Goal: Task Accomplishment & Management: Use online tool/utility

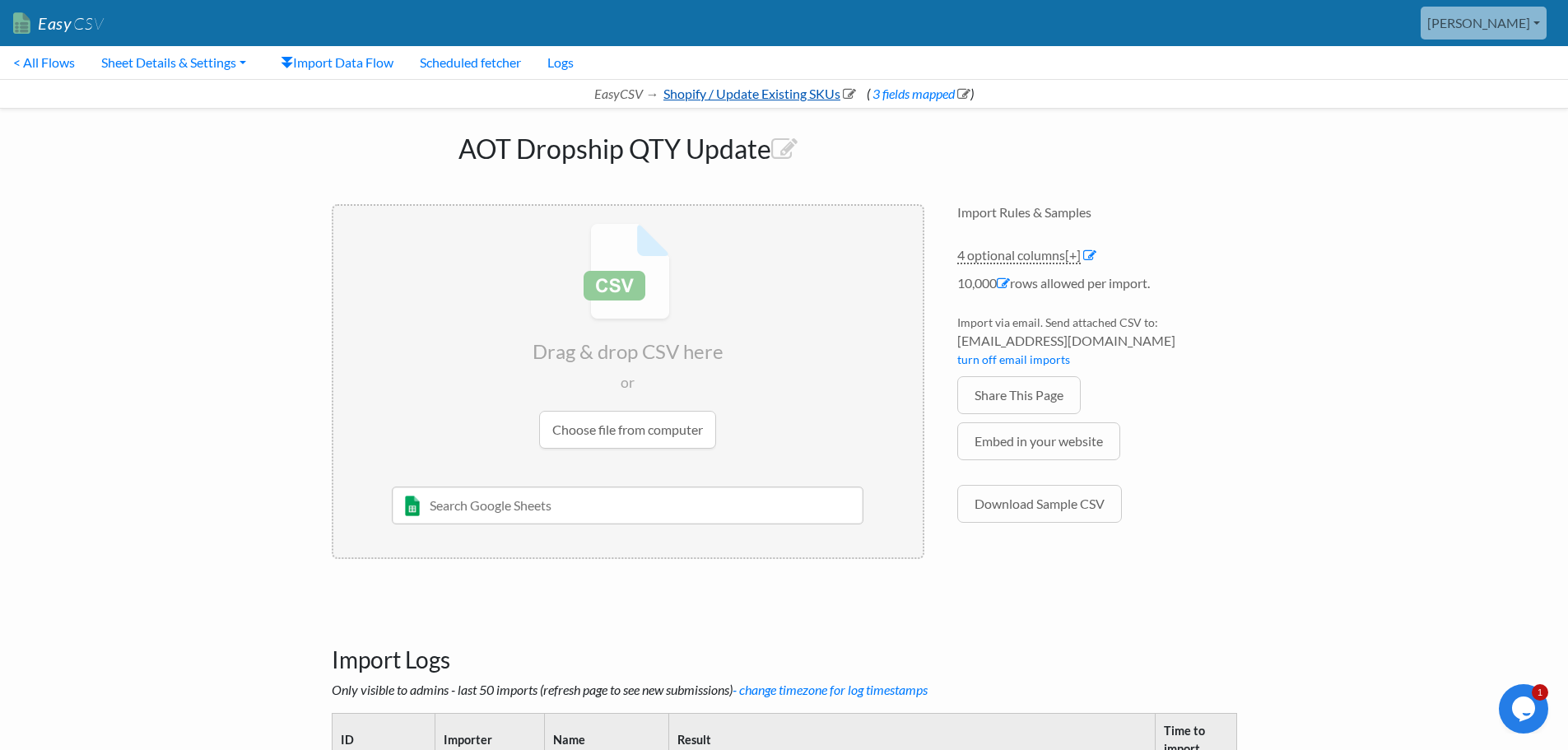
click at [714, 91] on link "Shopify / Update Existing SKUs" at bounding box center [759, 93] width 195 height 15
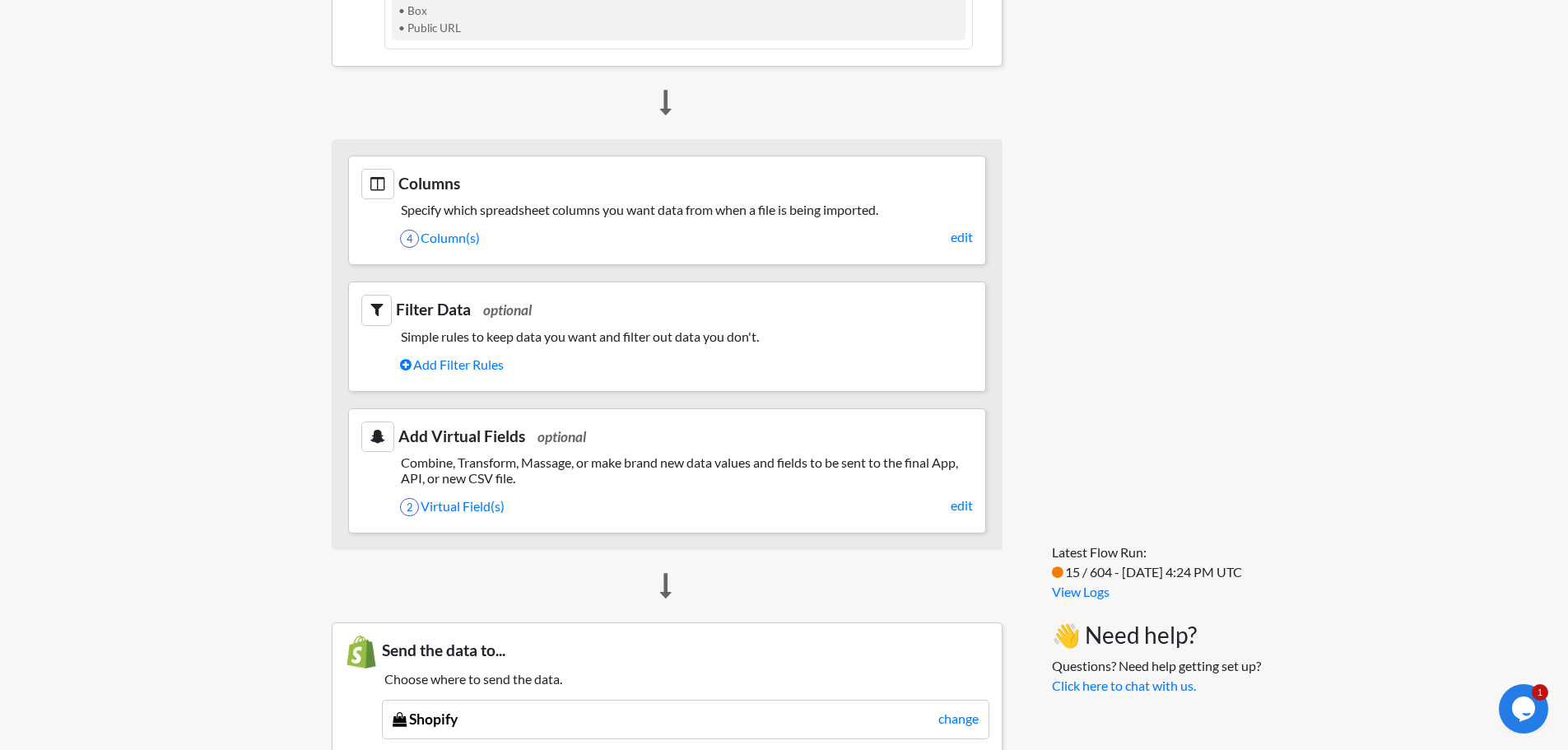
scroll to position [576, 0]
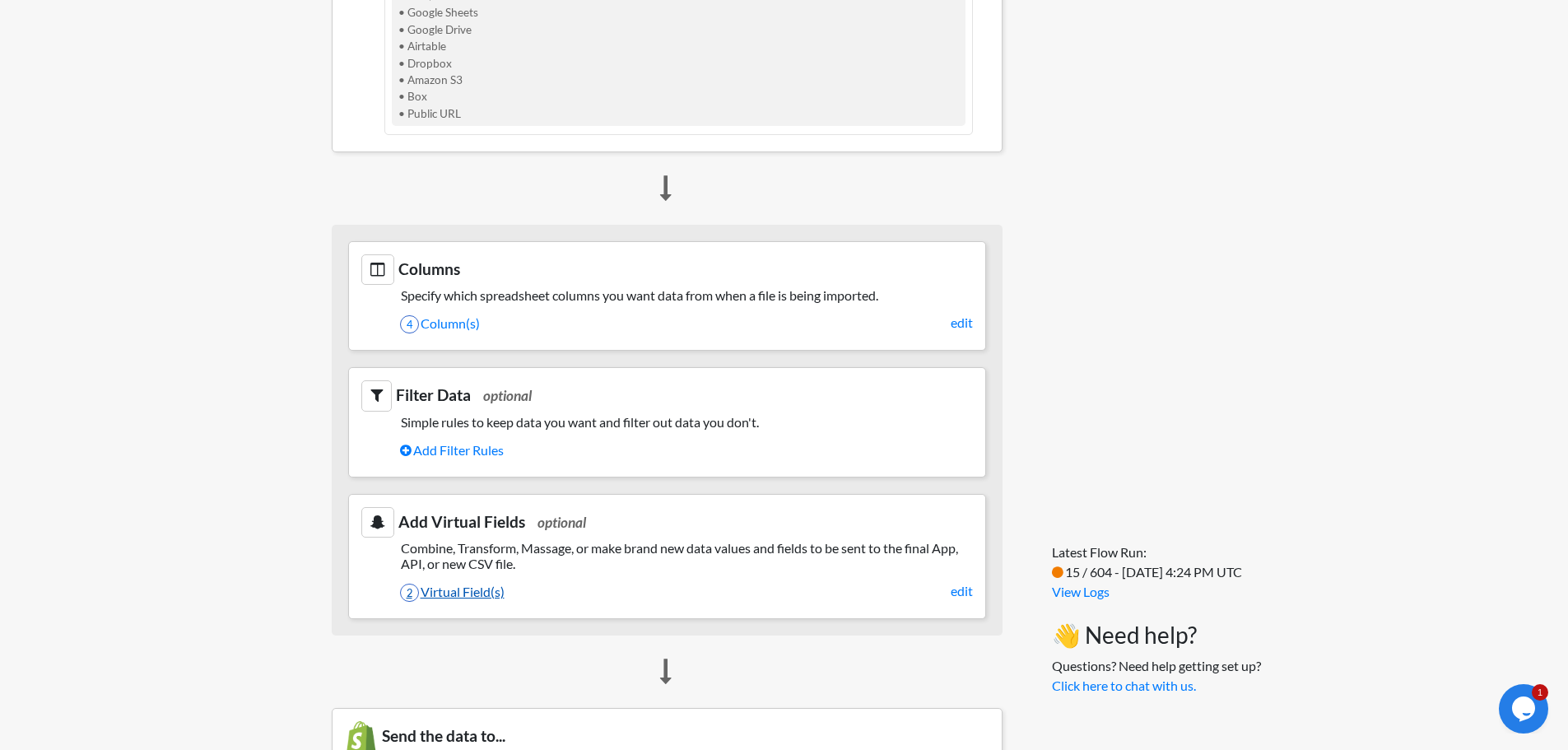
click at [473, 589] on link "2 Virtual Field(s)" at bounding box center [687, 592] width 573 height 28
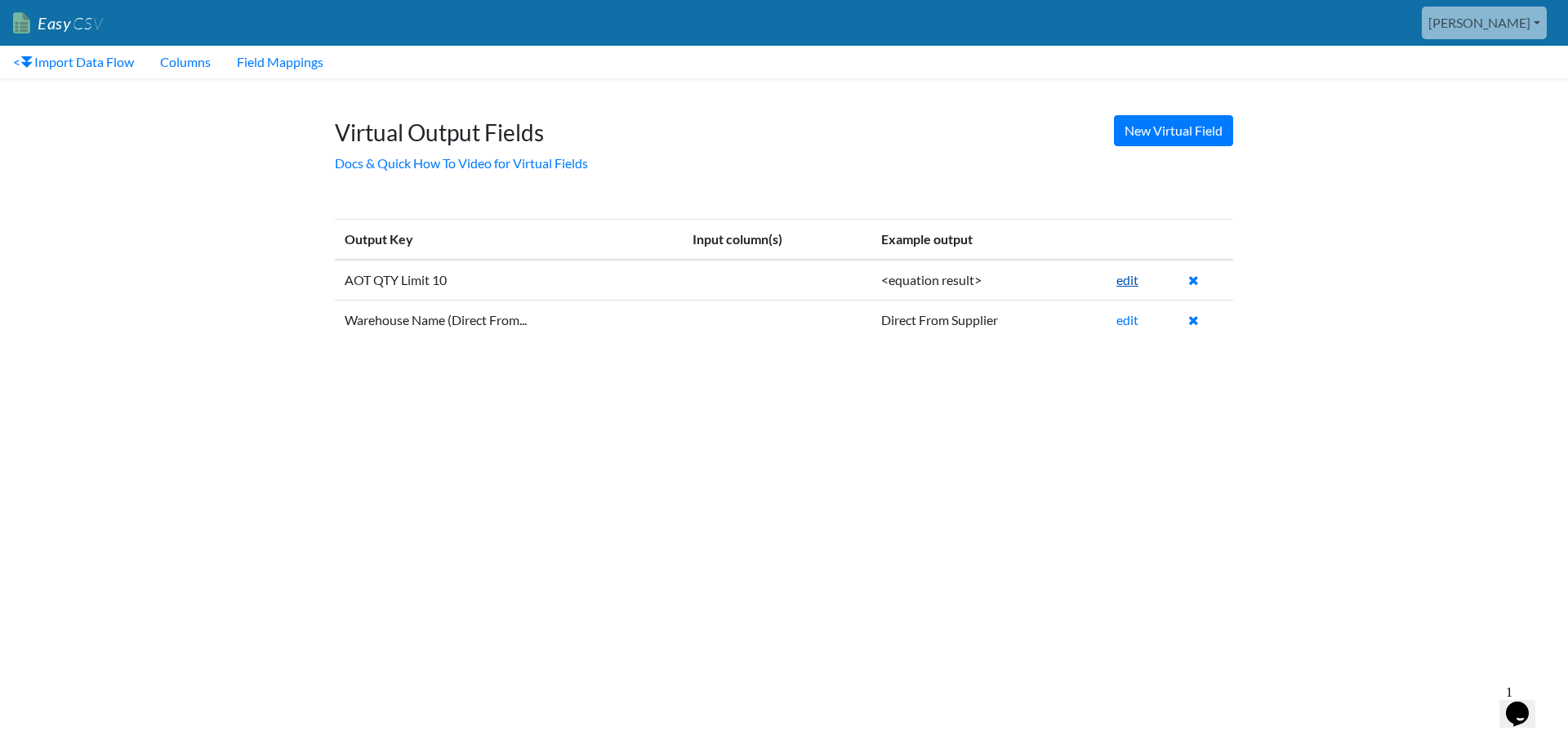
click at [1132, 275] on link "edit" at bounding box center [1127, 280] width 22 height 15
click at [118, 61] on link "< Import Data Flow" at bounding box center [73, 61] width 147 height 33
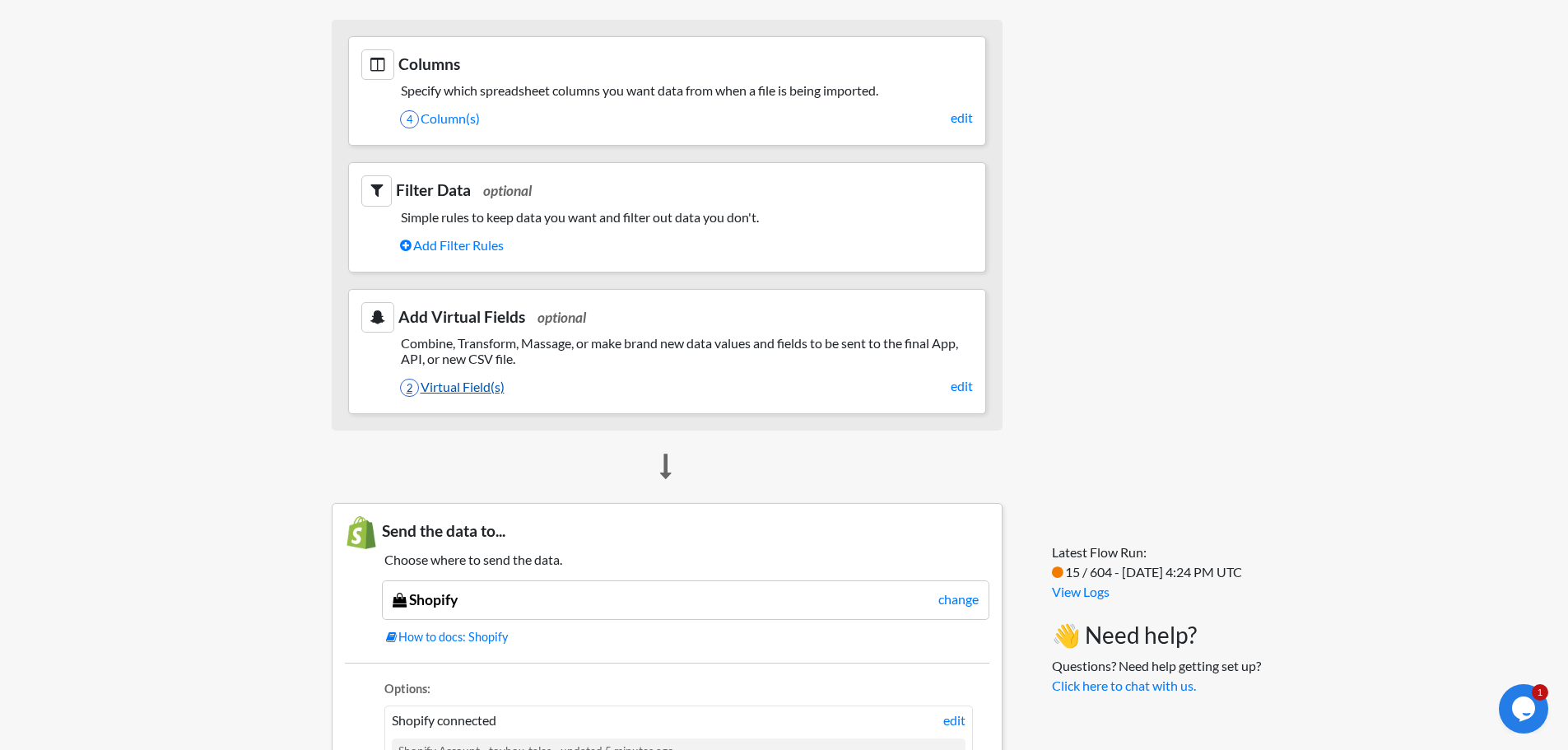
scroll to position [741, 0]
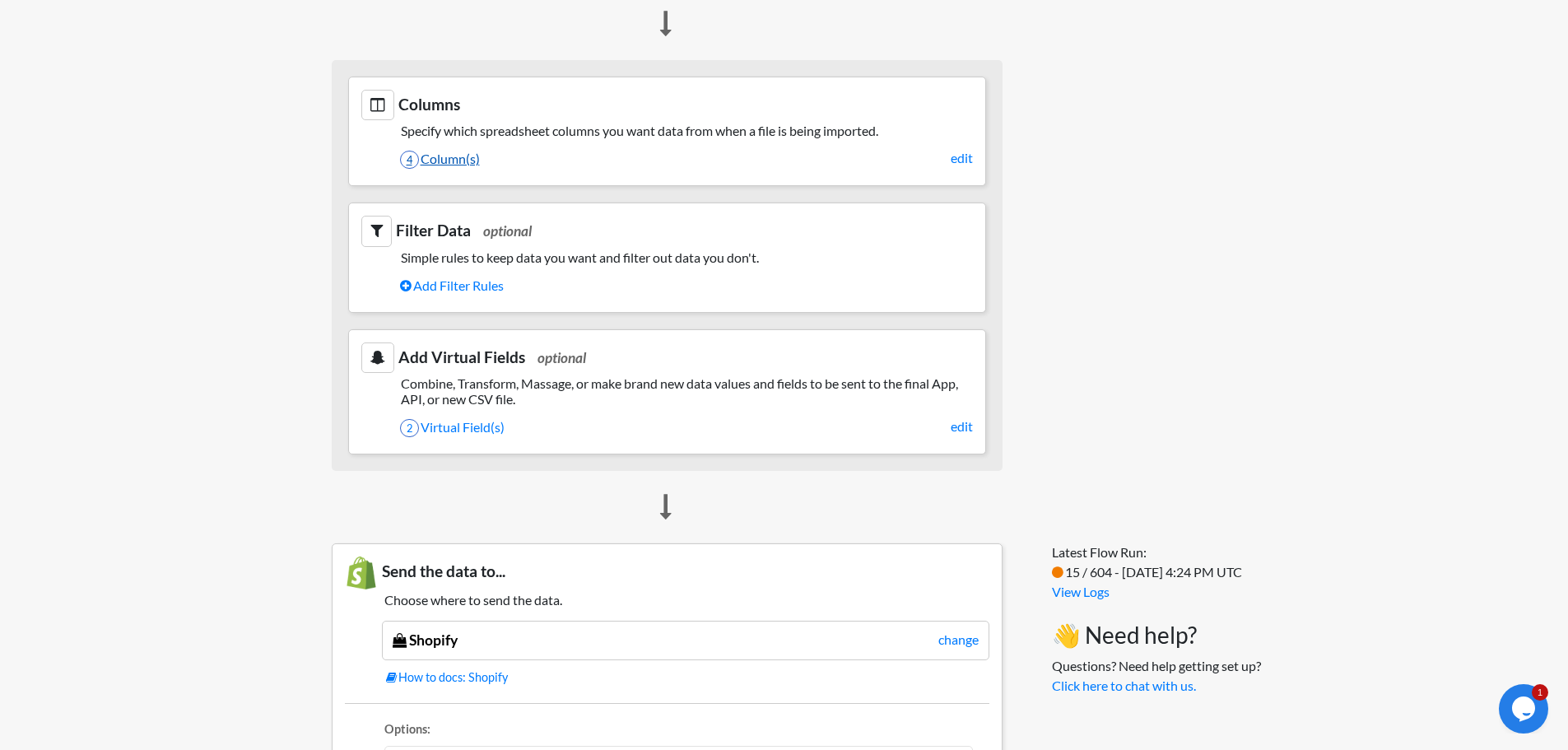
click at [456, 160] on link "4 Column(s)" at bounding box center [687, 158] width 573 height 28
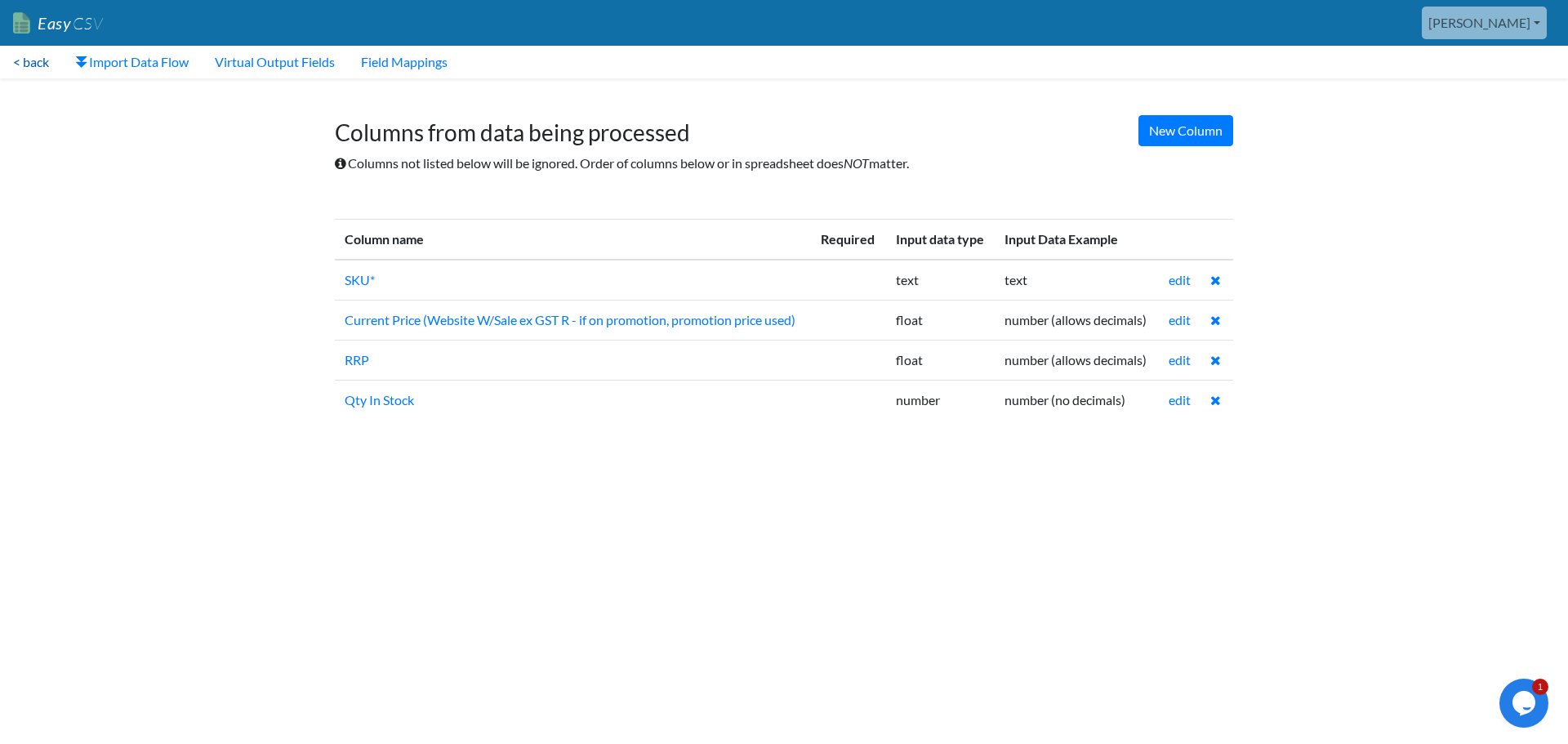
click at [24, 57] on link "< back" at bounding box center [31, 61] width 62 height 33
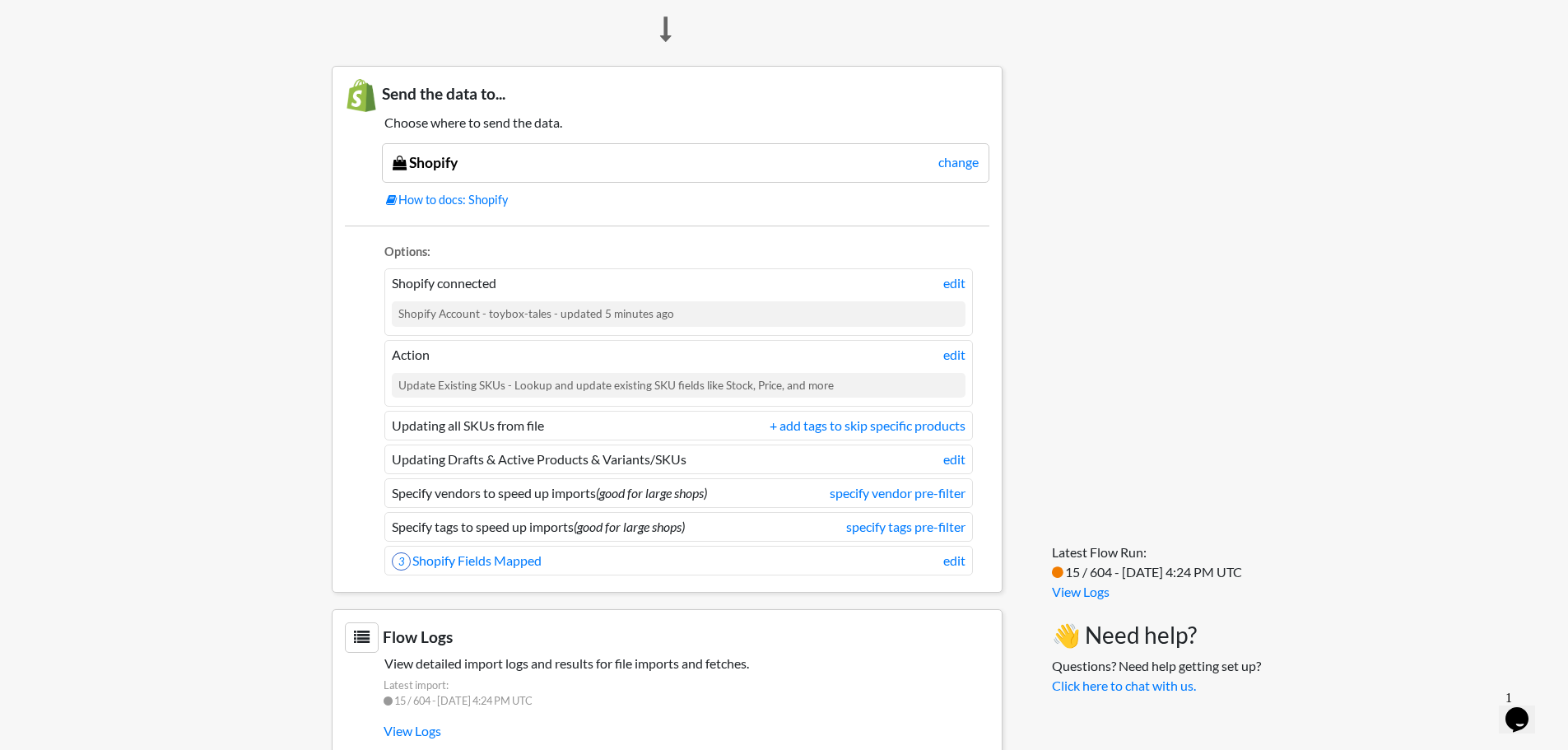
scroll to position [1256, 0]
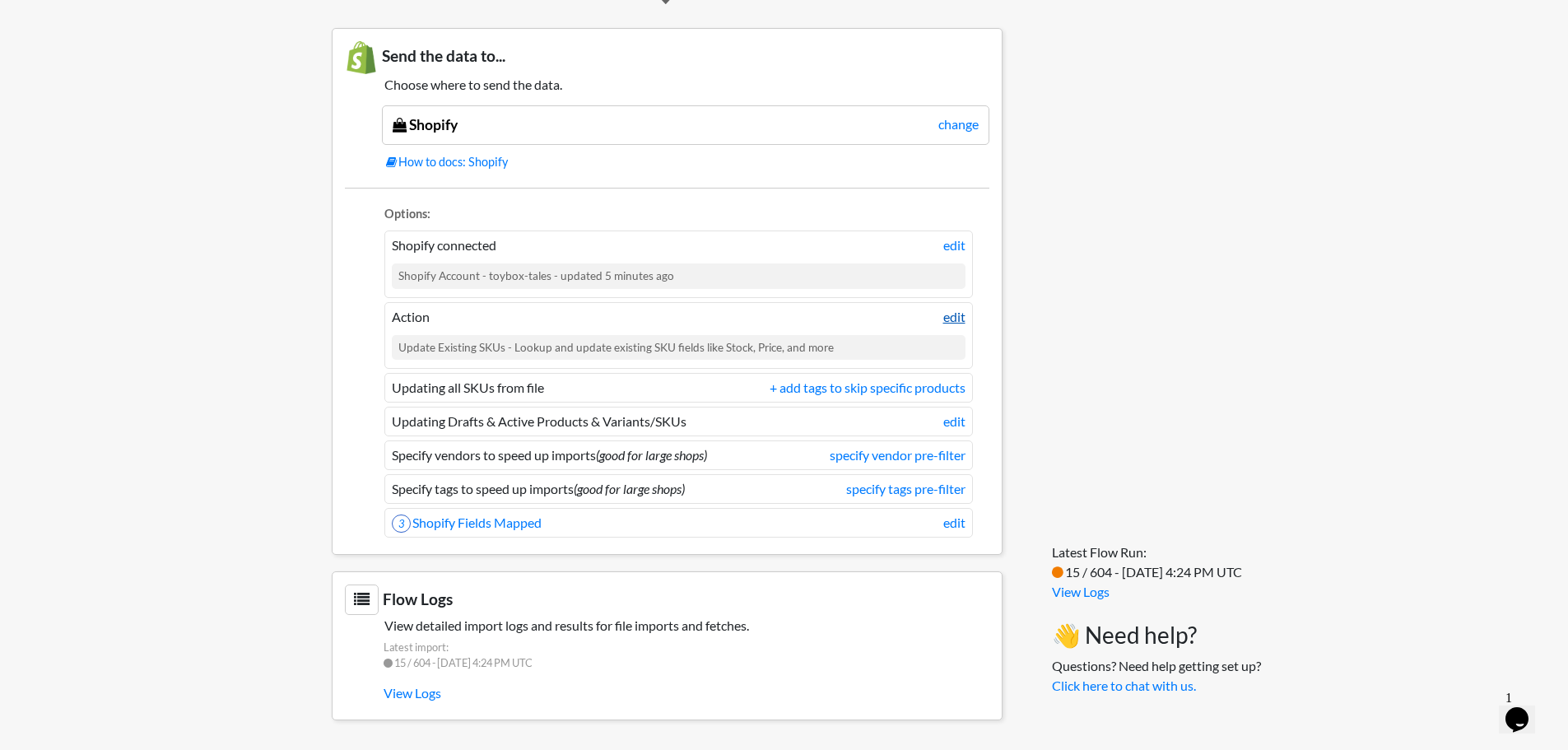
click at [957, 317] on link "edit" at bounding box center [954, 317] width 22 height 19
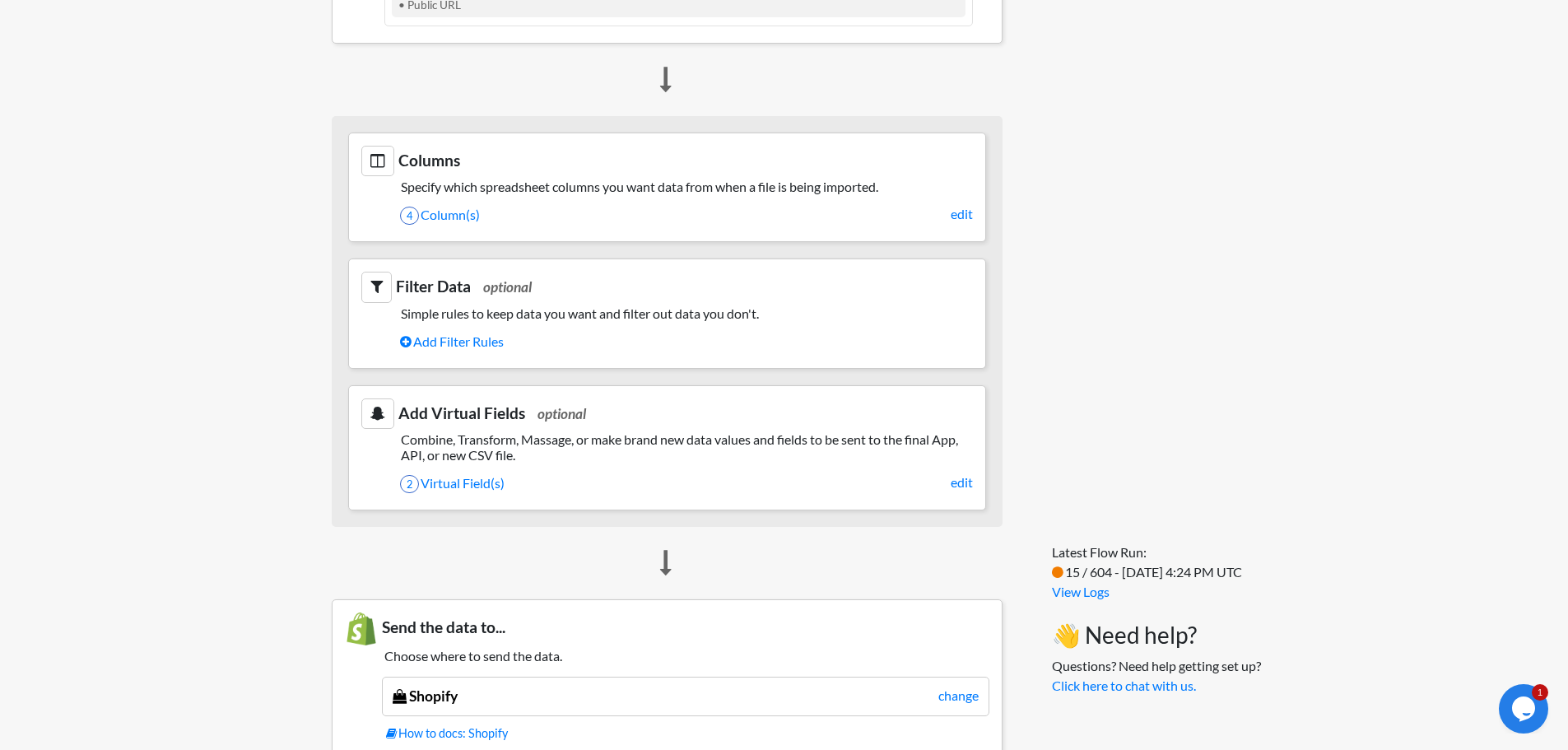
scroll to position [680, 0]
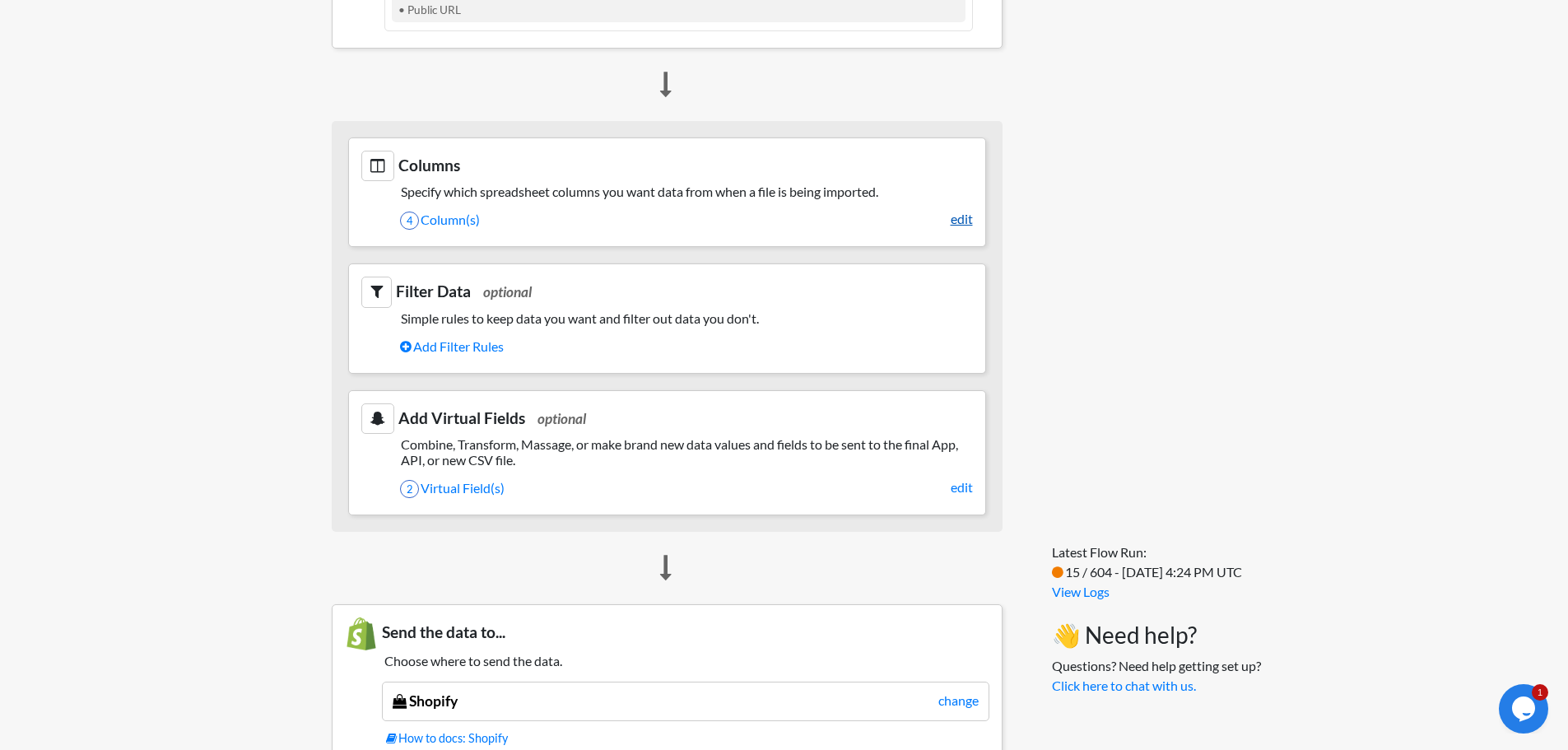
click at [961, 219] on link "edit" at bounding box center [962, 218] width 22 height 19
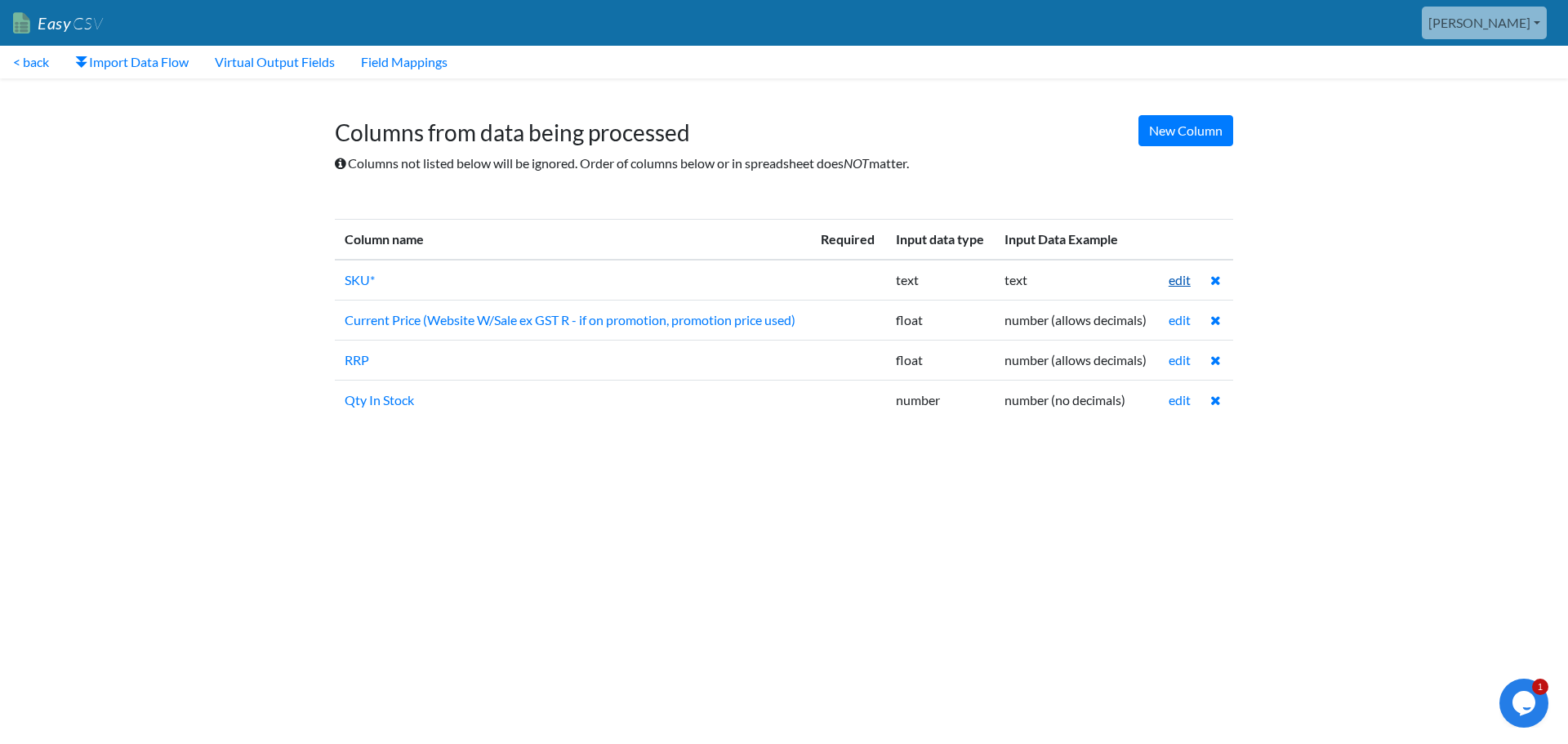
click at [1182, 276] on link "edit" at bounding box center [1179, 280] width 22 height 15
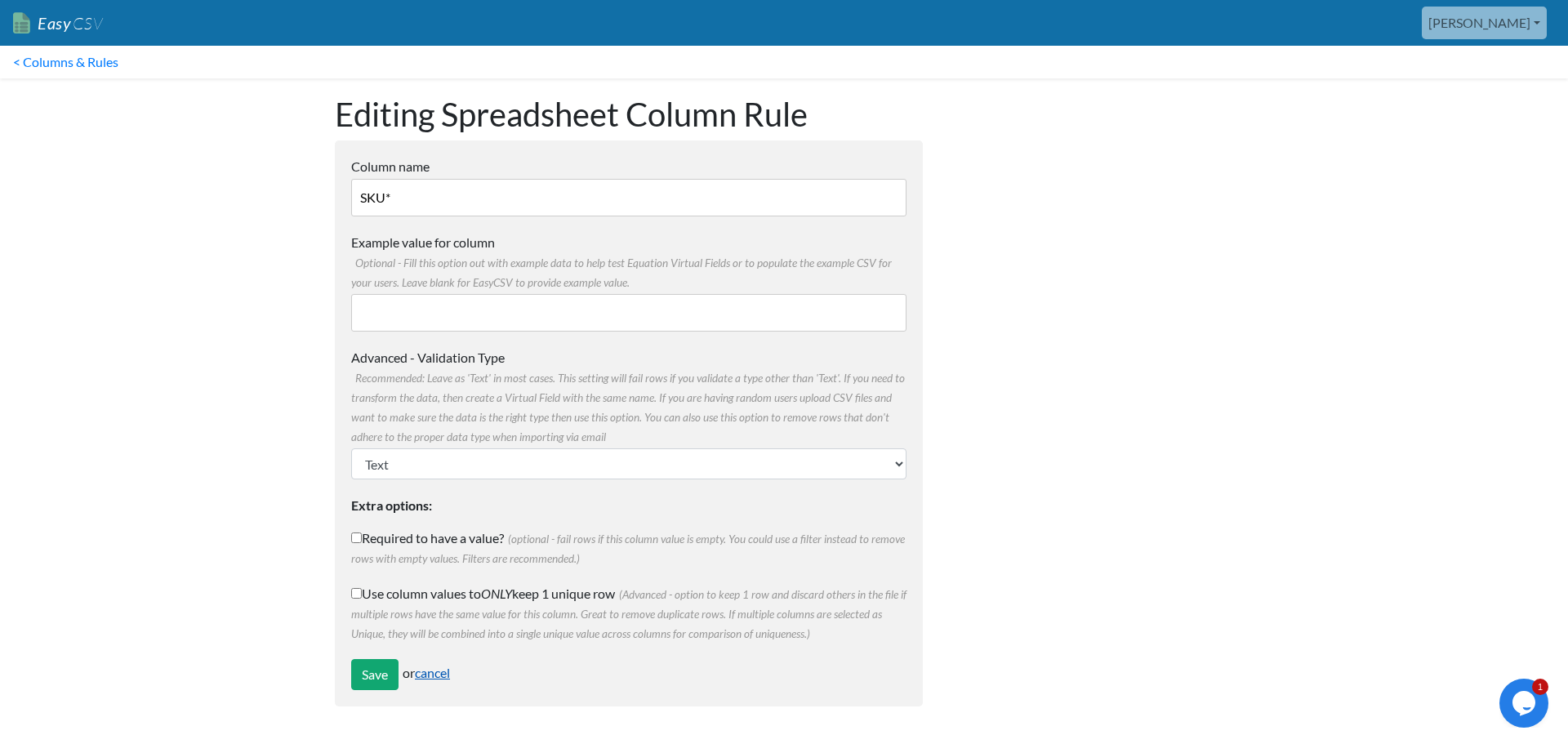
click at [433, 668] on link "cancel" at bounding box center [433, 673] width 35 height 15
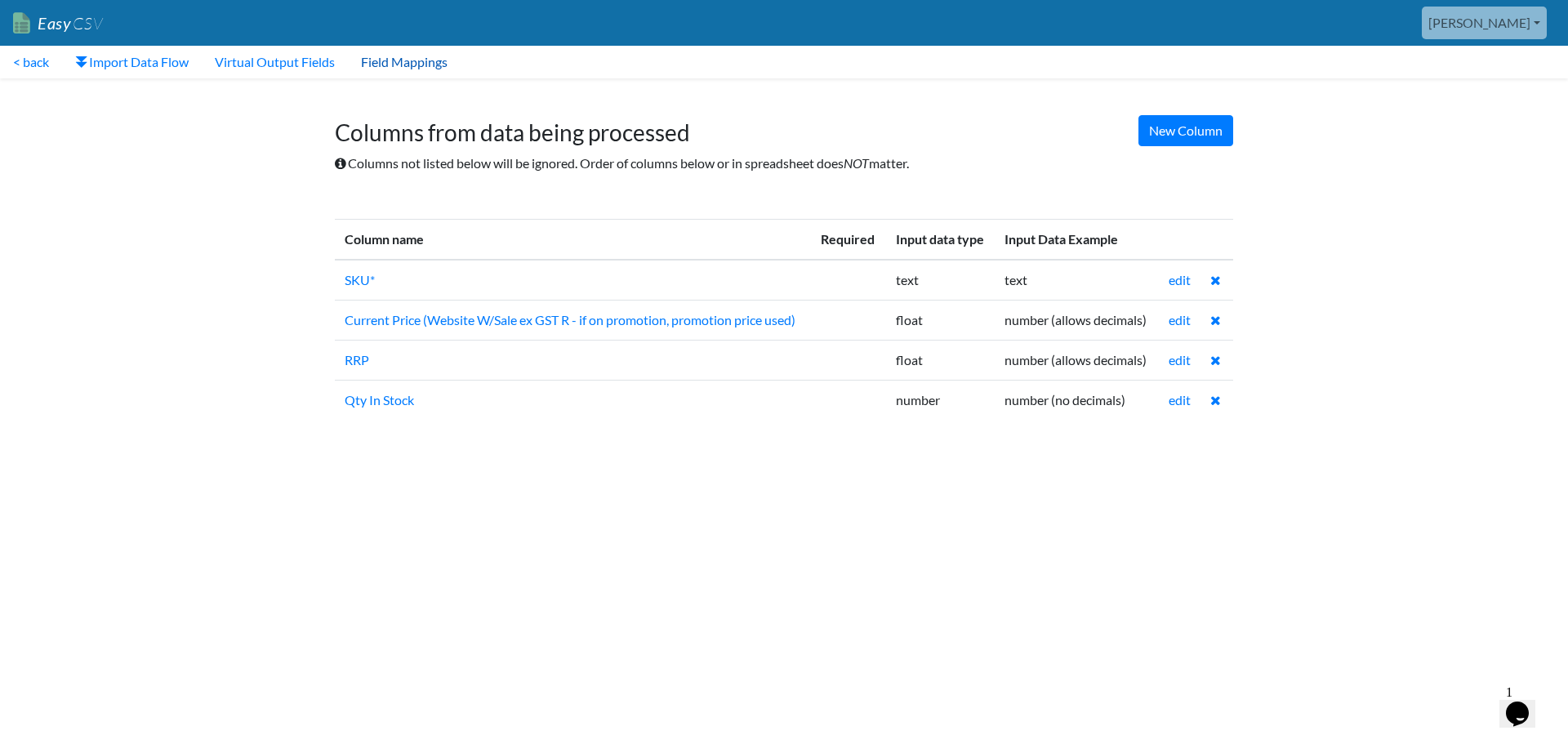
click at [400, 65] on link "Field Mappings" at bounding box center [404, 61] width 113 height 33
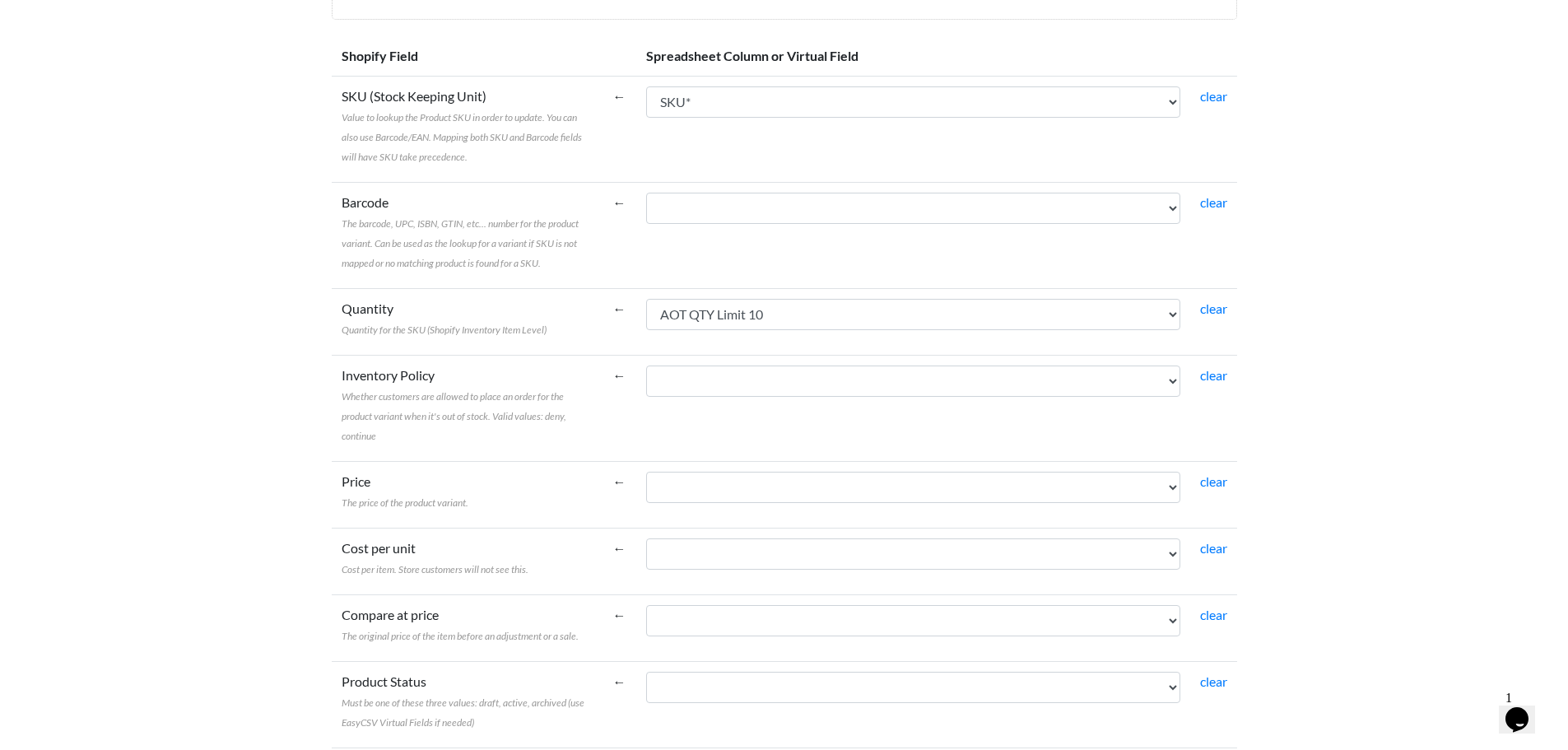
scroll to position [247, 0]
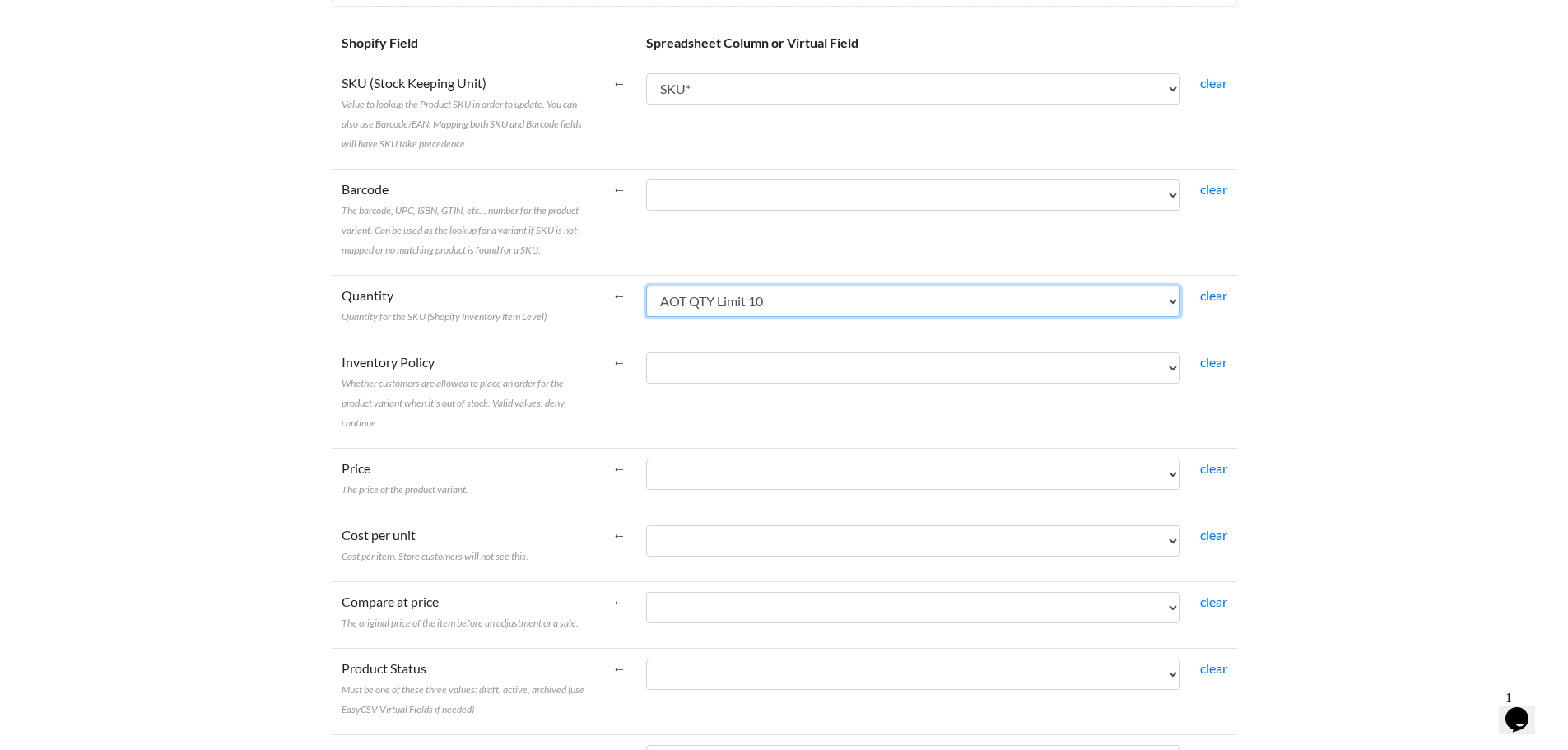
click at [870, 301] on select "SKU* Current Price (Website W/Sale ex GST R - if on promotion, promotion price …" at bounding box center [913, 301] width 534 height 31
click at [870, 301] on select "SKU* Current Price (Website W/Sale ex GST R - if on promotion, promotion price …" at bounding box center [913, 301] width 534 height 31
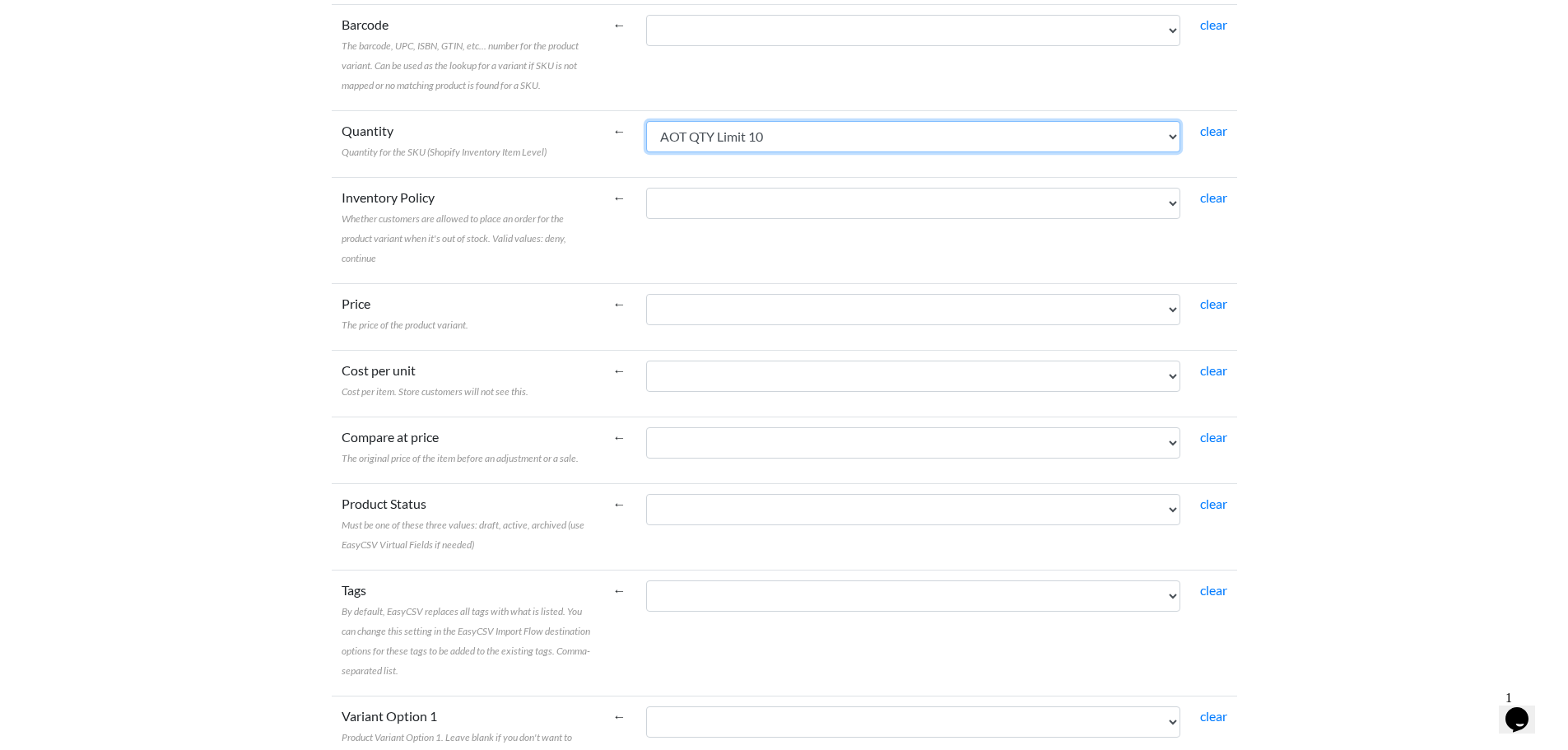
scroll to position [494, 0]
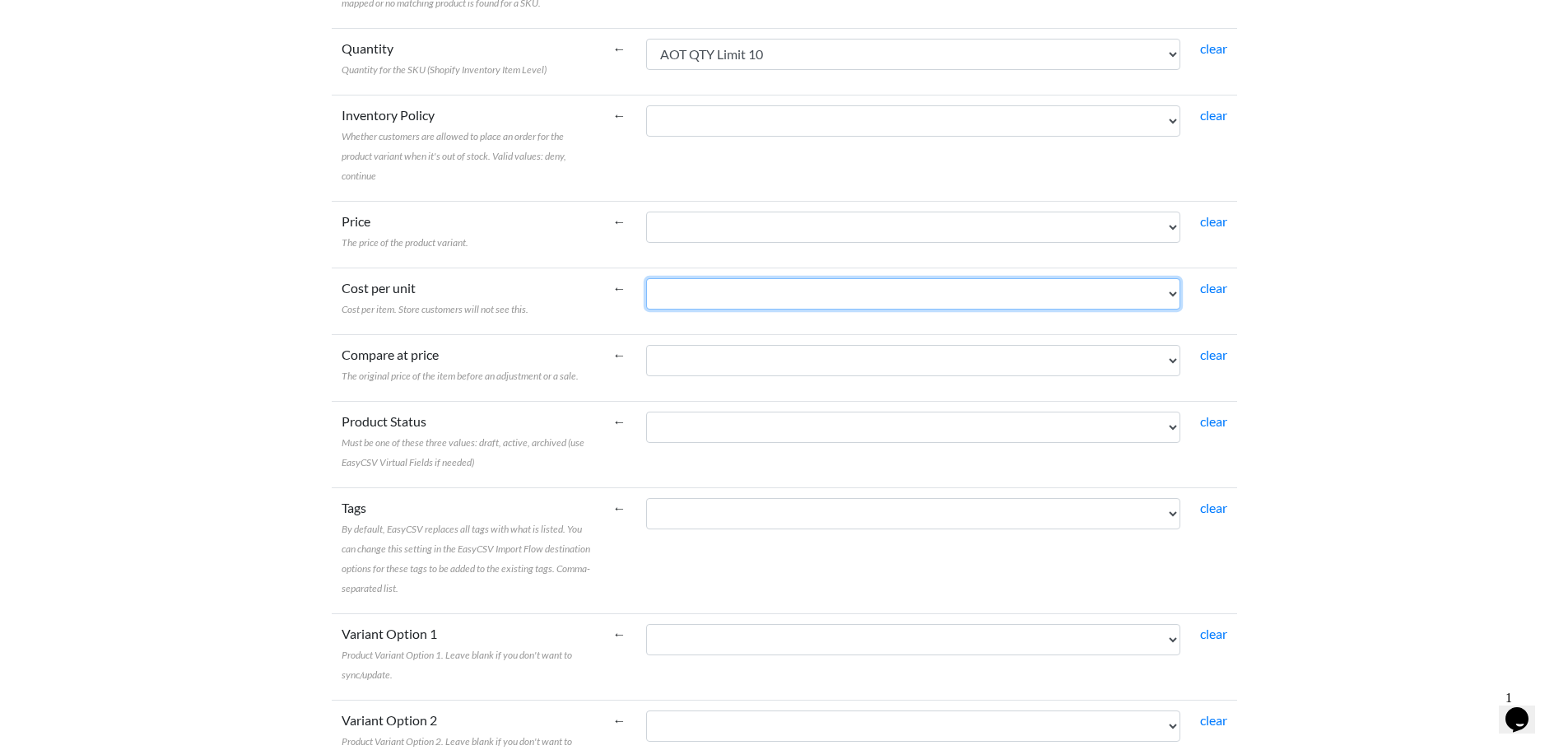
click at [778, 288] on select "SKU* Current Price (Website W/Sale ex GST R - if on promotion, promotion price …" at bounding box center [913, 294] width 534 height 31
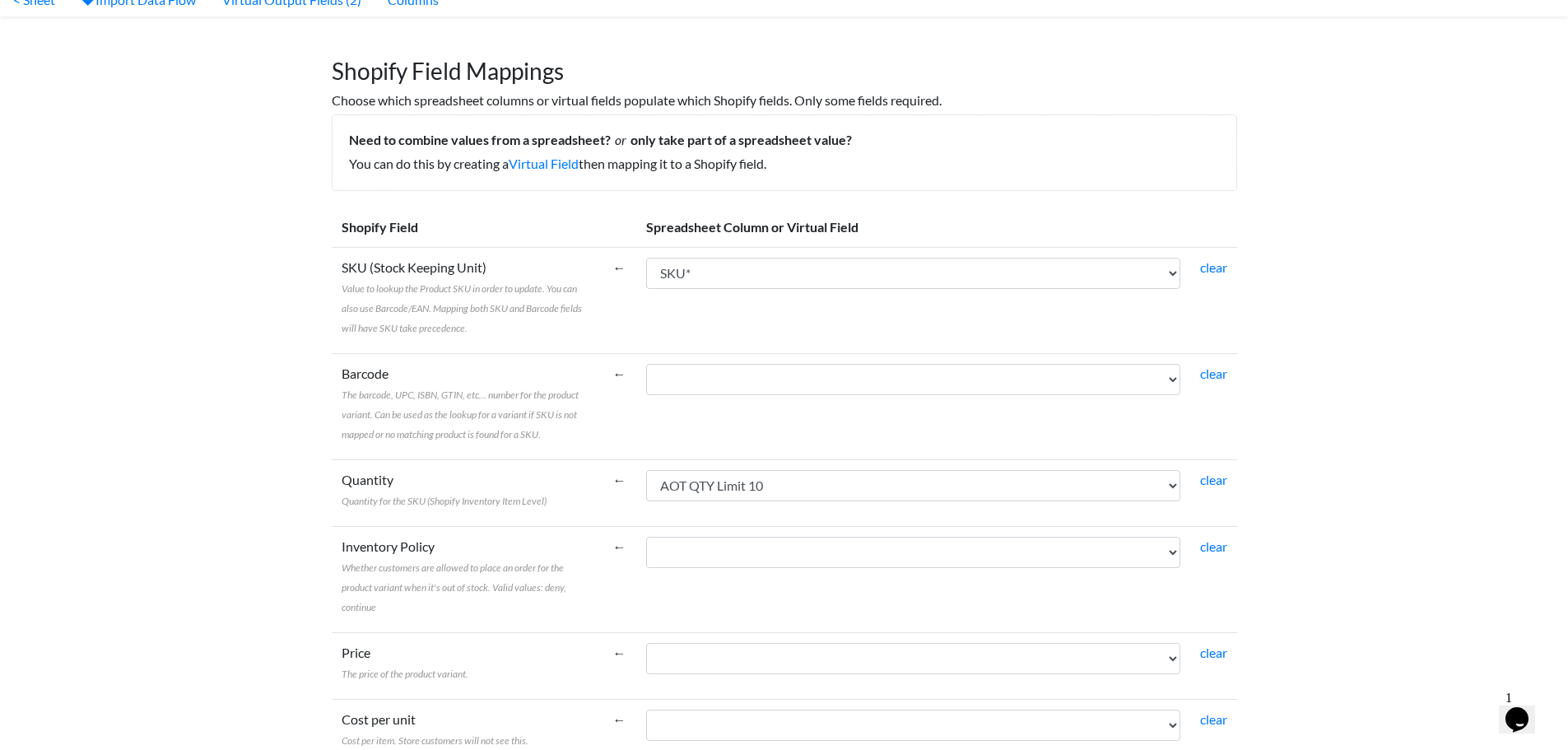
scroll to position [0, 0]
